Goal: Information Seeking & Learning: Learn about a topic

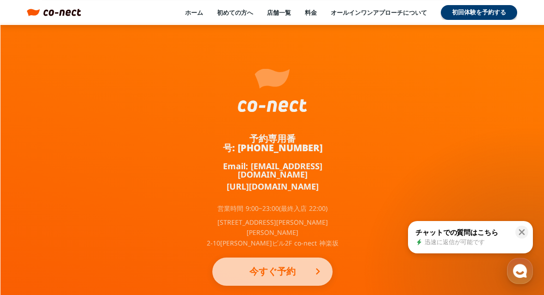
scroll to position [6169, 0]
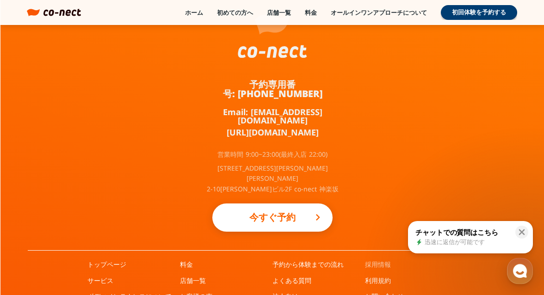
click at [367, 260] on link "採用情報" at bounding box center [378, 264] width 26 height 9
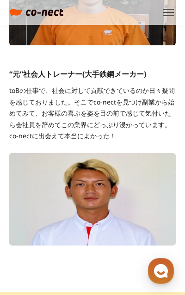
scroll to position [5079, 0]
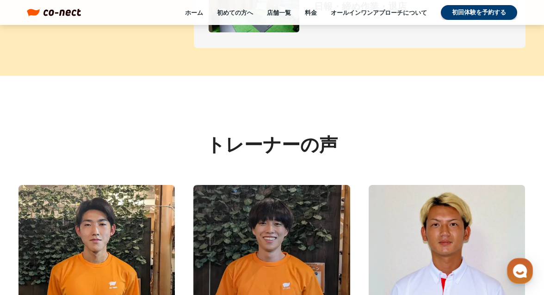
scroll to position [3055, 0]
